Goal: Transaction & Acquisition: Purchase product/service

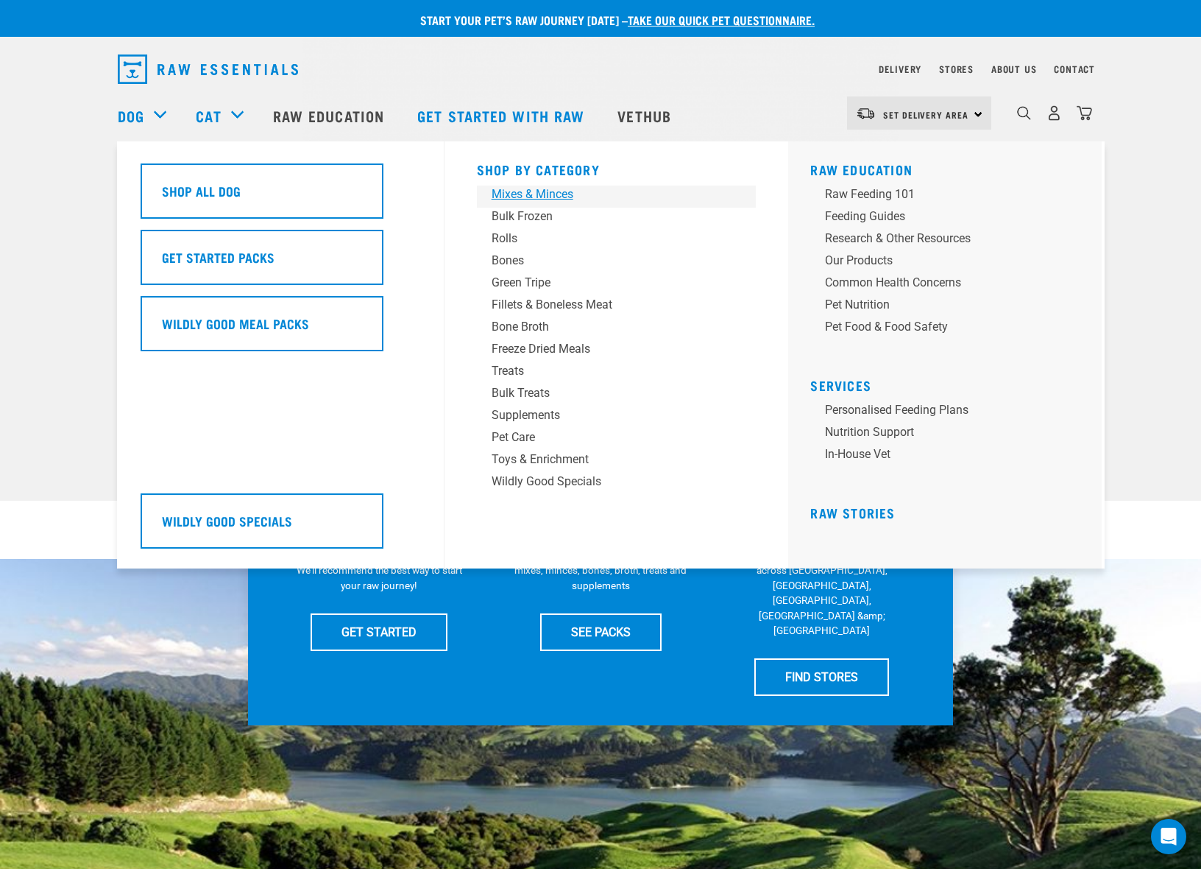
click at [526, 201] on div "Mixes & Minces" at bounding box center [607, 194] width 230 height 18
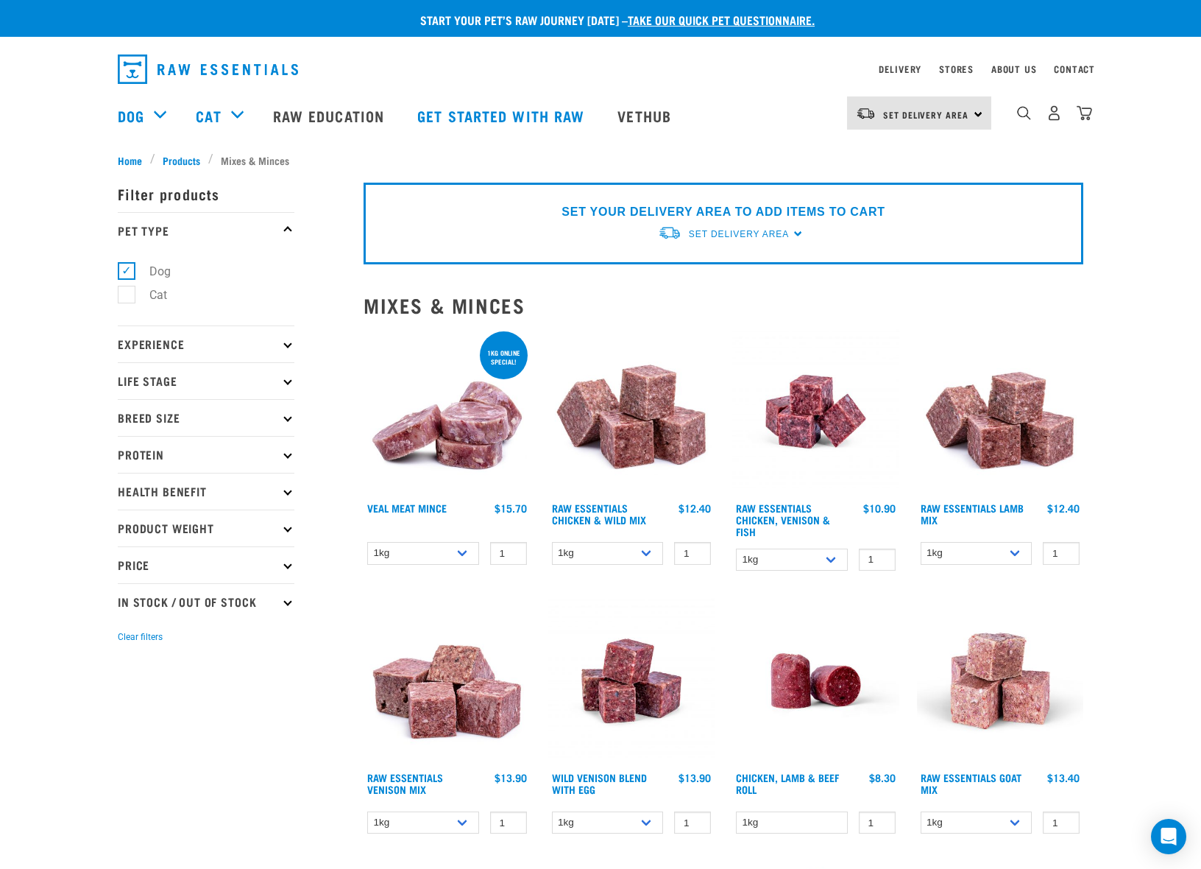
click at [444, 432] on img at bounding box center [447, 411] width 167 height 167
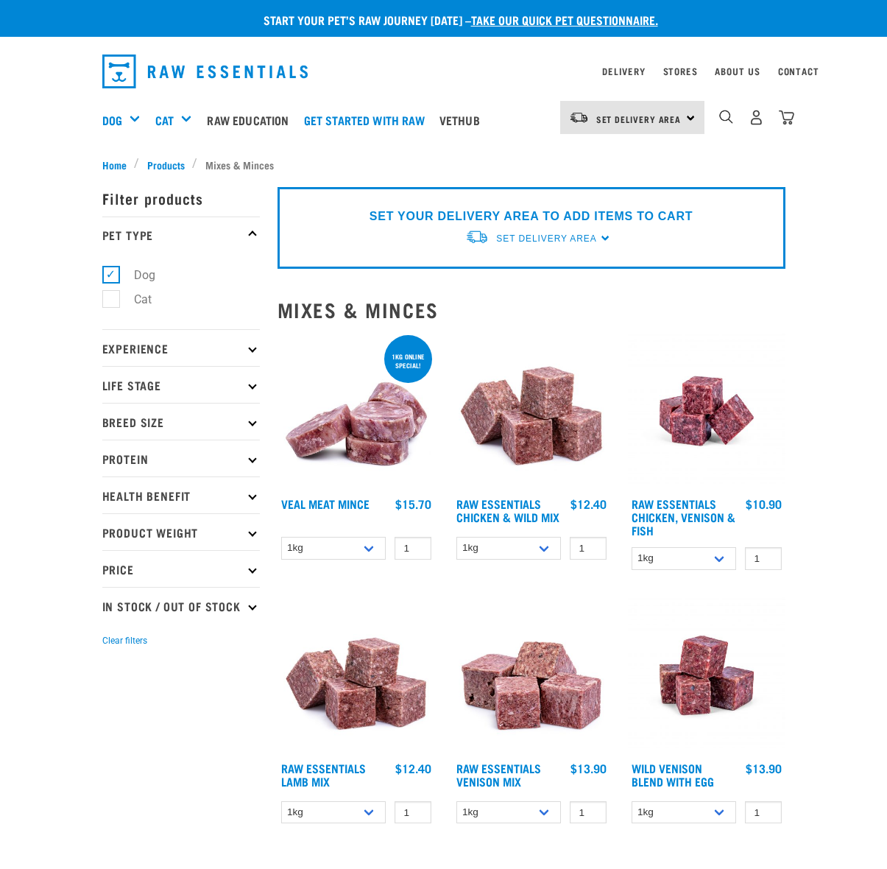
click at [554, 434] on img at bounding box center [532, 411] width 158 height 158
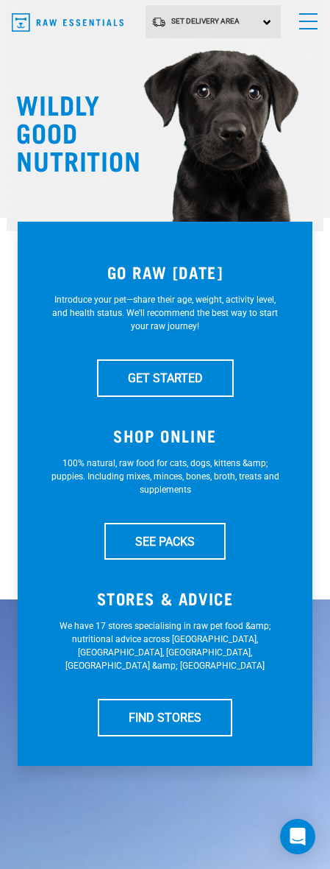
scroll to position [1, 0]
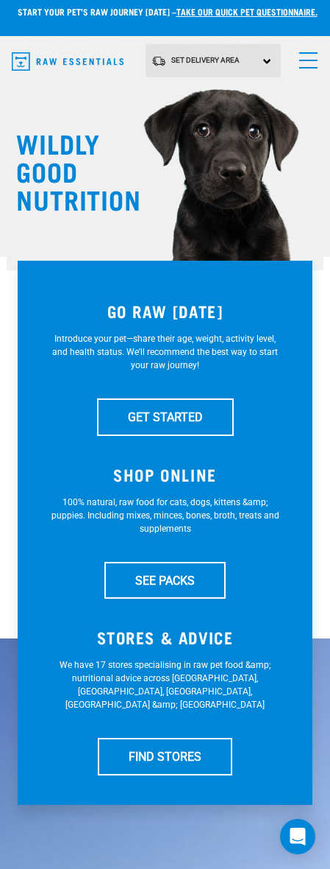
click at [305, 60] on span "menu" at bounding box center [309, 60] width 18 height 1
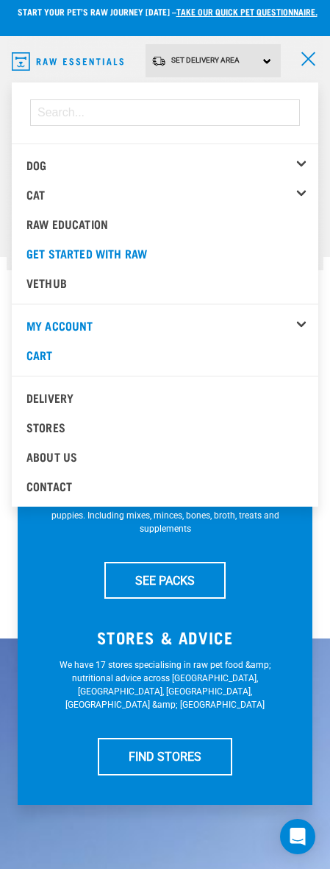
click at [305, 160] on div "Dog" at bounding box center [172, 164] width 292 height 29
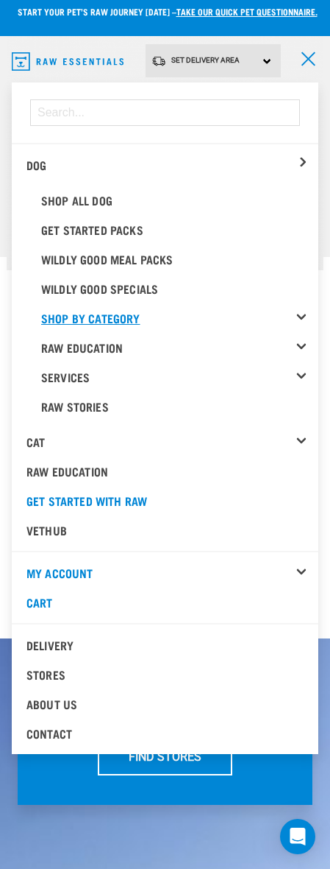
click at [90, 314] on link "Shop By Category" at bounding box center [179, 317] width 277 height 29
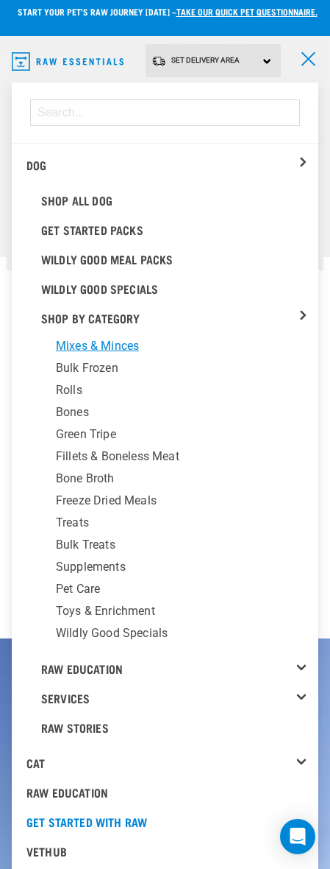
click at [85, 344] on div "Mixes & Minces" at bounding box center [182, 346] width 252 height 18
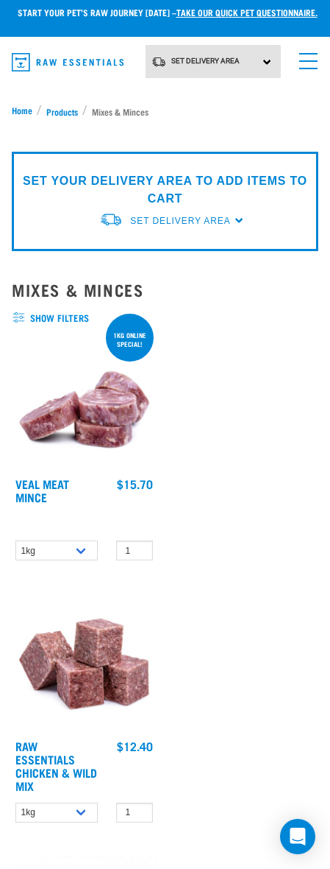
click at [77, 402] on img at bounding box center [84, 397] width 145 height 145
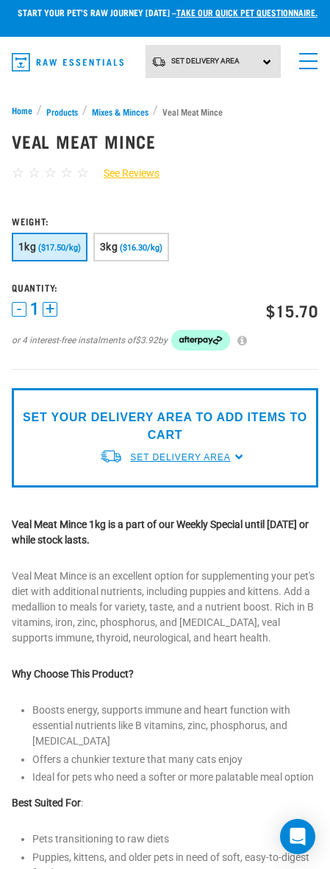
click at [169, 459] on span "Set Delivery Area" at bounding box center [180, 457] width 100 height 10
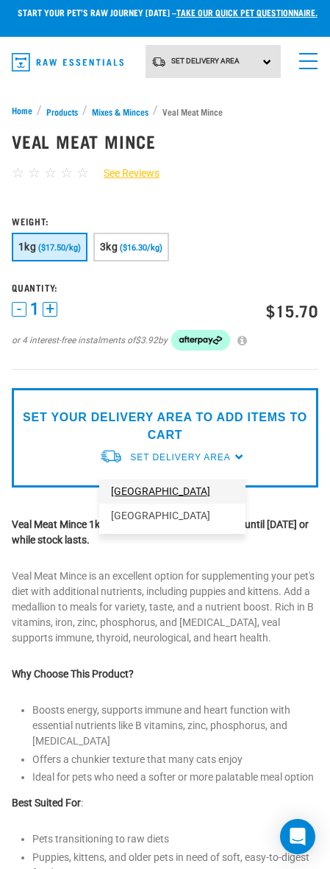
click at [154, 488] on link "[GEOGRAPHIC_DATA]" at bounding box center [172, 491] width 146 height 24
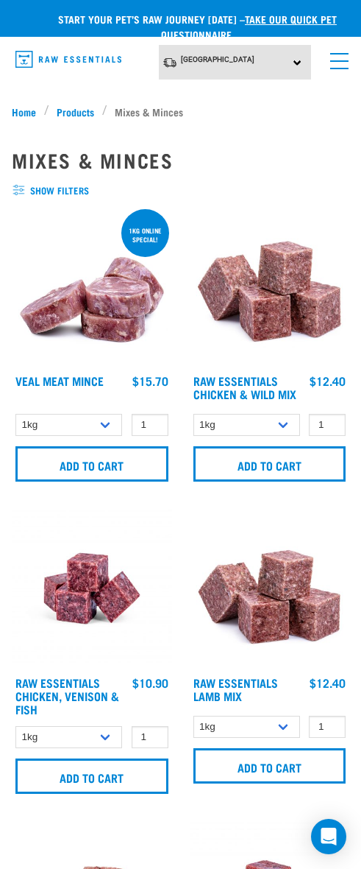
click at [95, 568] on img at bounding box center [92, 588] width 160 height 160
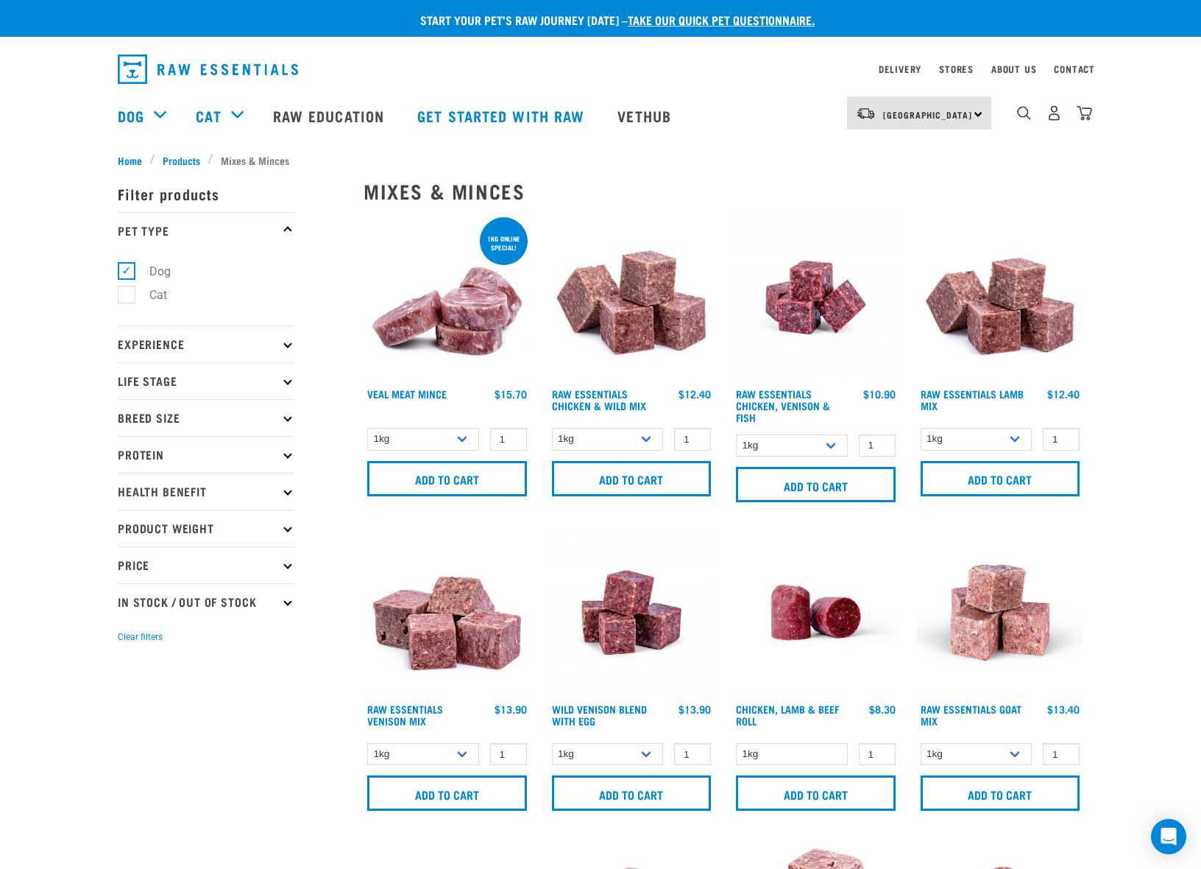
click at [361, 304] on img at bounding box center [447, 297] width 167 height 167
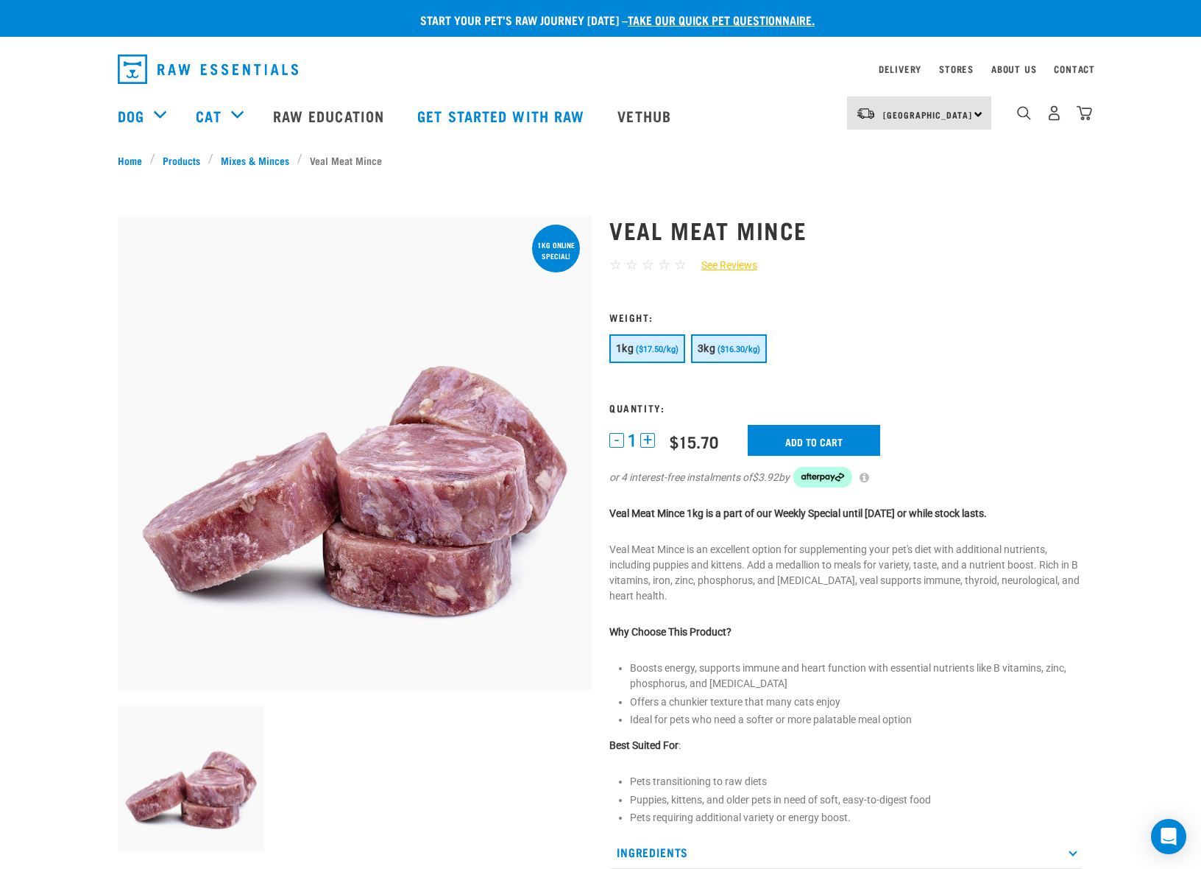
click at [724, 348] on span "($16.30/kg)" at bounding box center [739, 349] width 43 height 10
click at [646, 350] on span "($17.50/kg)" at bounding box center [657, 349] width 43 height 10
